Goal: Task Accomplishment & Management: Complete application form

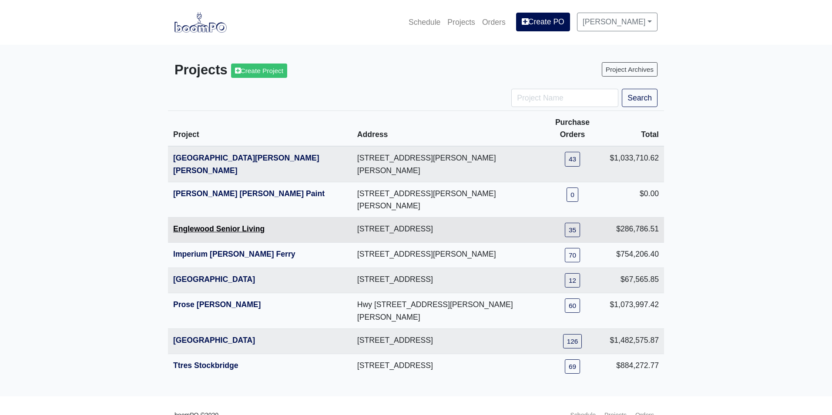
click at [185, 225] on link "Englewood Senior Living" at bounding box center [218, 229] width 91 height 9
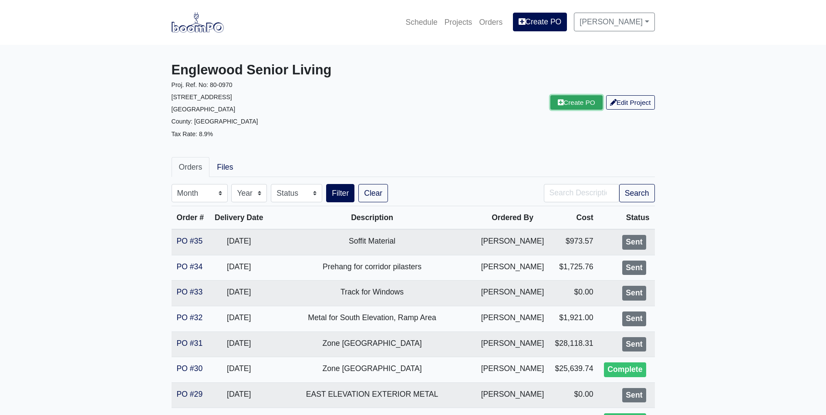
click at [564, 104] on link "Create PO" at bounding box center [576, 102] width 52 height 14
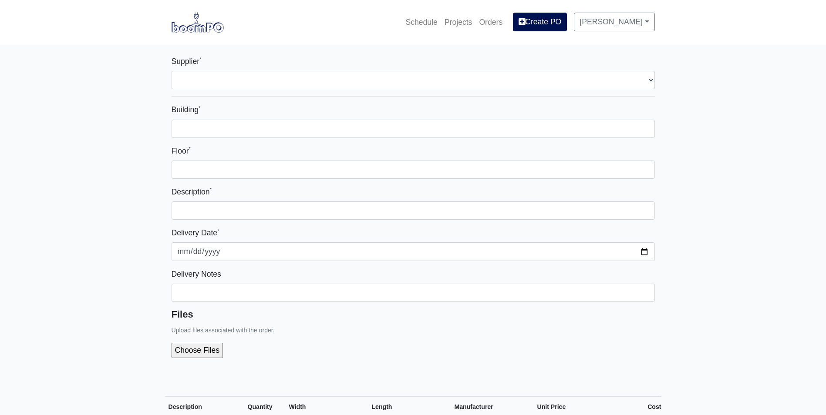
select select
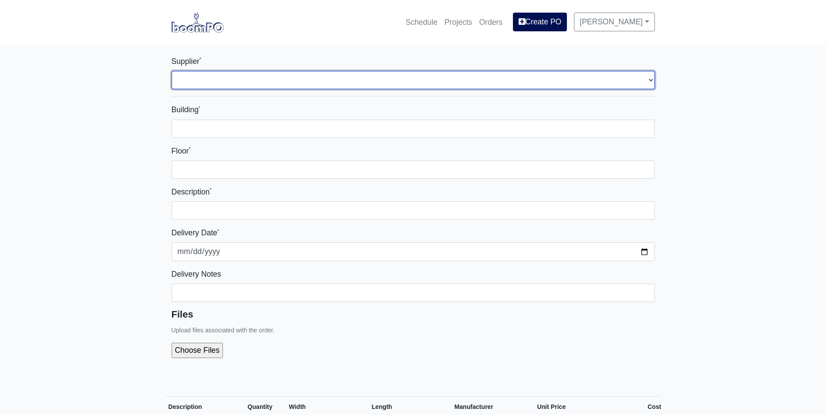
click at [177, 84] on select "Select one... L&W Supply - [GEOGRAPHIC_DATA], [GEOGRAPHIC_DATA]" at bounding box center [412, 80] width 483 height 18
select select "1"
click at [171, 71] on select "Select one... L&W Supply - [GEOGRAPHIC_DATA], [GEOGRAPHIC_DATA]" at bounding box center [412, 80] width 483 height 18
select select
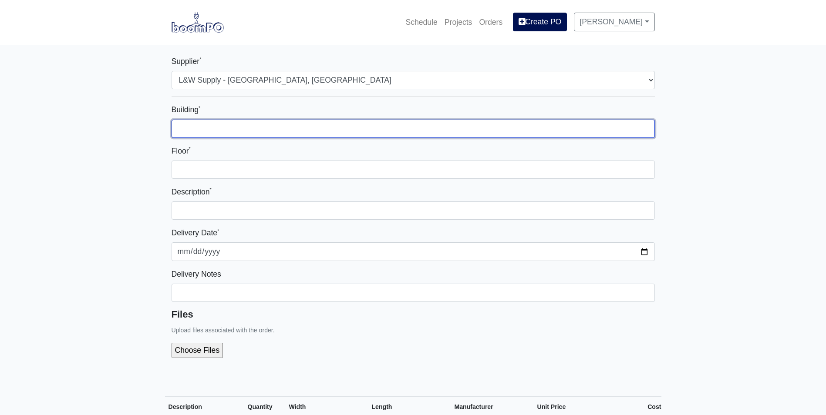
click at [187, 129] on input "Building *" at bounding box center [412, 129] width 483 height 18
type input "Zone 1"
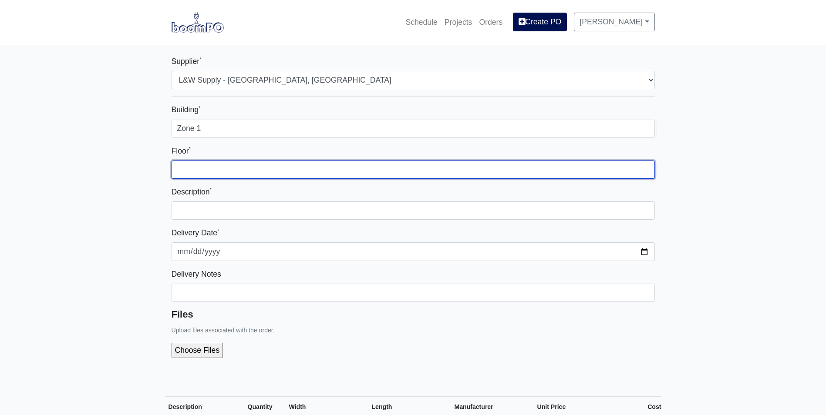
click at [196, 171] on input "Floor *" at bounding box center [412, 170] width 483 height 18
type input "1st"
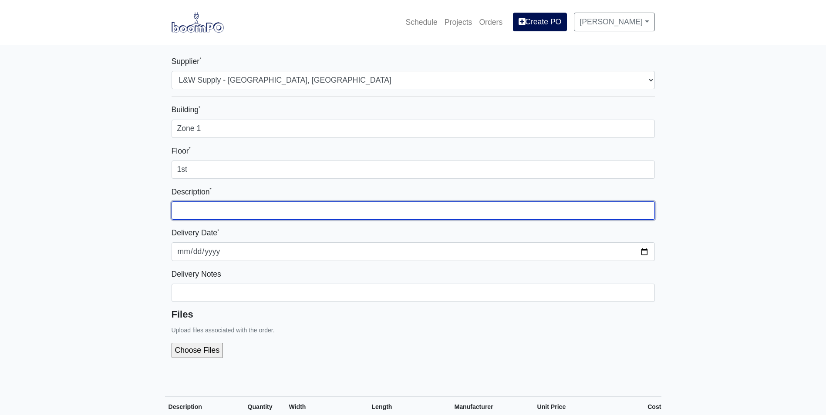
click at [198, 214] on input "text" at bounding box center [412, 211] width 483 height 18
type input "Exterior Sheathing"
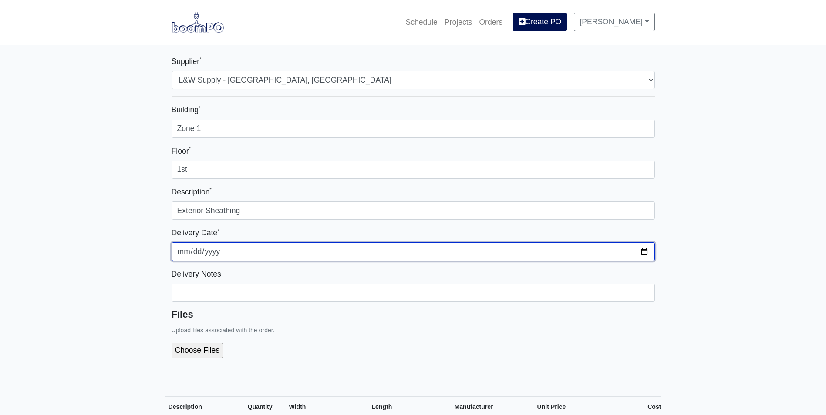
click at [647, 250] on input "[DATE]" at bounding box center [412, 251] width 483 height 18
type input "[DATE]"
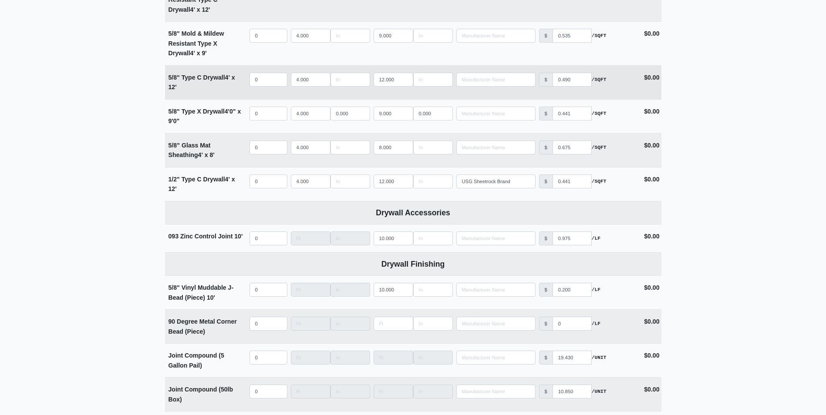
scroll to position [653, 0]
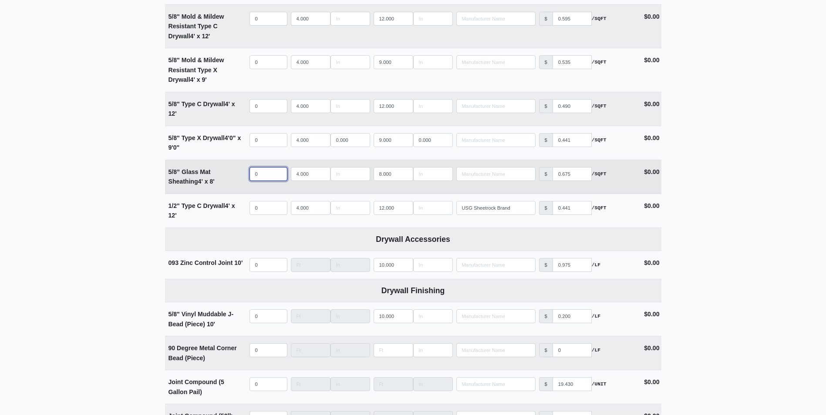
select select
click at [262, 176] on input "quantity" at bounding box center [268, 174] width 38 height 14
type input "7"
select select
type input "70"
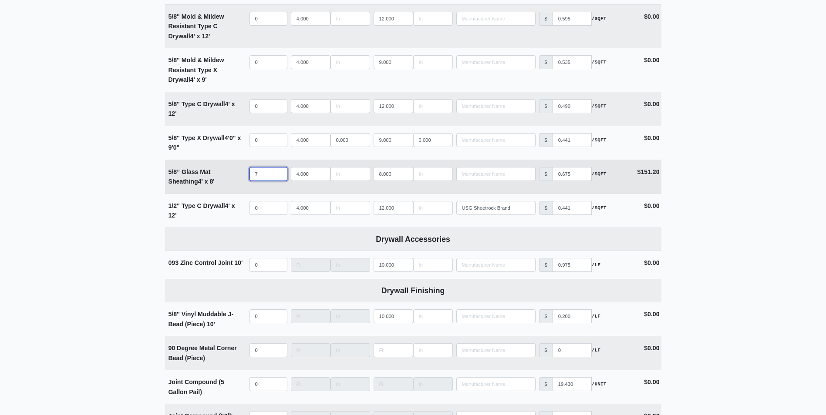
select select
type input "70"
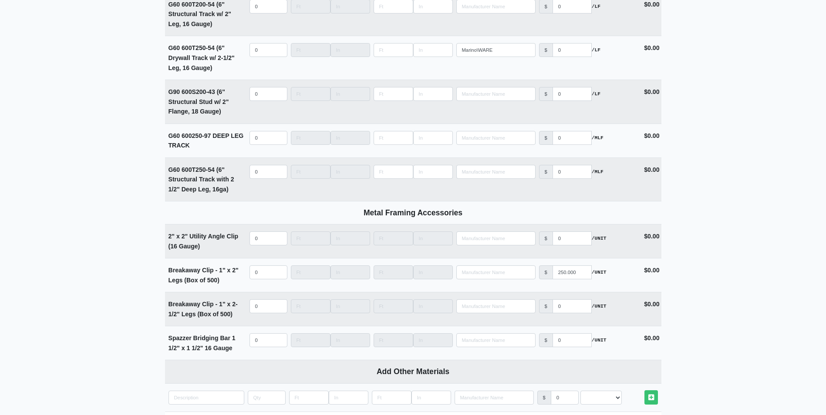
scroll to position [2546, 0]
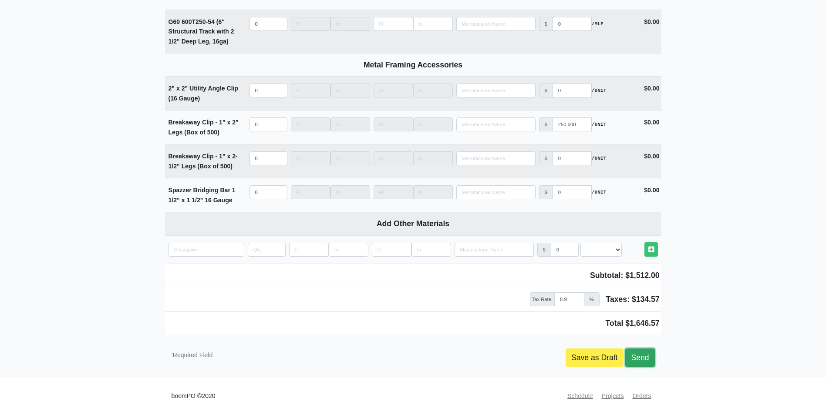
click at [643, 355] on link "Send" at bounding box center [639, 358] width 29 height 18
type input "[DATE]"
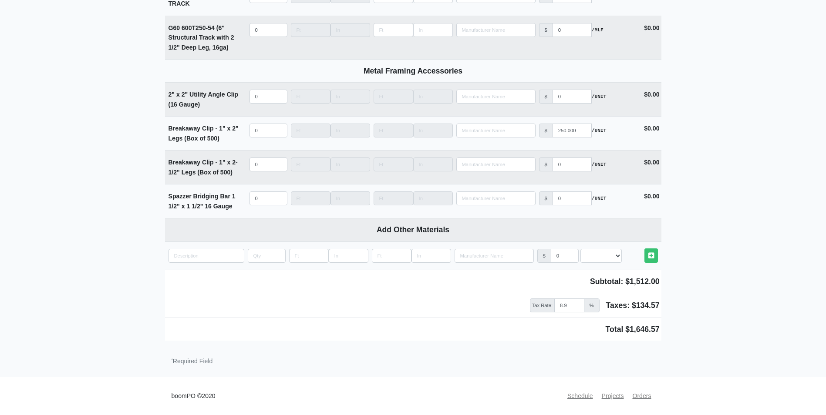
scroll to position [2540, 0]
